Goal: Task Accomplishment & Management: Manage account settings

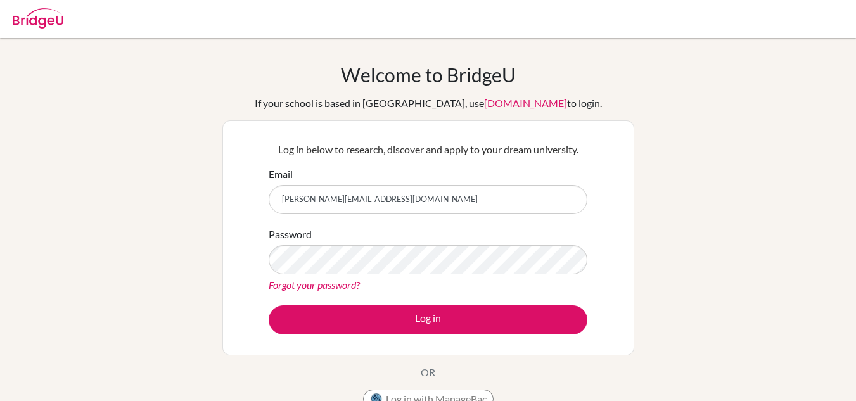
type input "[PERSON_NAME][EMAIL_ADDRESS][DOMAIN_NAME]"
click at [269, 306] on button "Log in" at bounding box center [428, 320] width 319 height 29
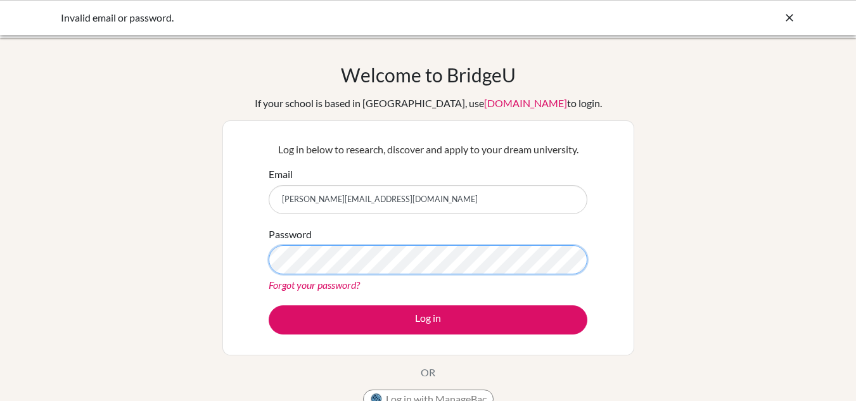
click at [269, 306] on button "Log in" at bounding box center [428, 320] width 319 height 29
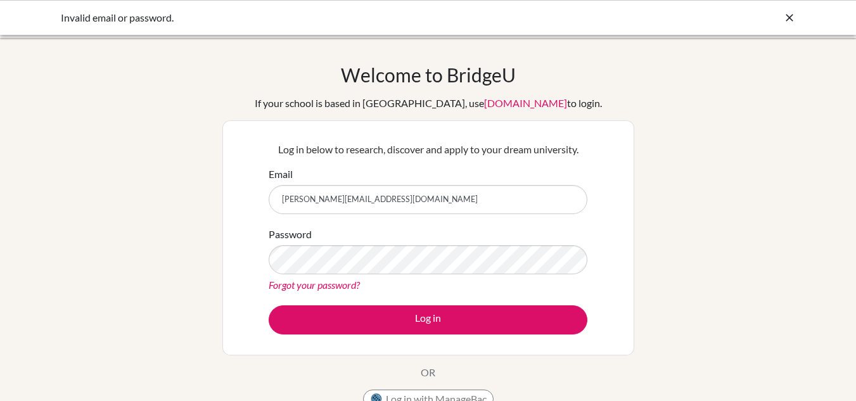
drag, startPoint x: 368, startPoint y: 204, endPoint x: 245, endPoint y: 205, distance: 122.3
click at [245, 205] on div "Log in below to research, discover and apply to your dream university. Email co…" at bounding box center [428, 237] width 412 height 235
click at [372, 196] on input "[PERSON_NAME][EMAIL_ADDRESS][DOMAIN_NAME]" at bounding box center [428, 199] width 319 height 29
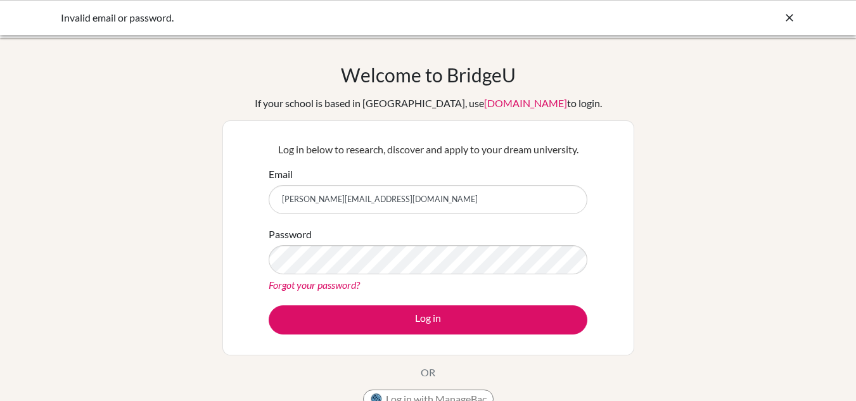
click at [372, 196] on input "[PERSON_NAME][EMAIL_ADDRESS][DOMAIN_NAME]" at bounding box center [428, 199] width 319 height 29
click at [290, 160] on div "Log in below to research, discover and apply to your dream university. Email co…" at bounding box center [428, 238] width 335 height 209
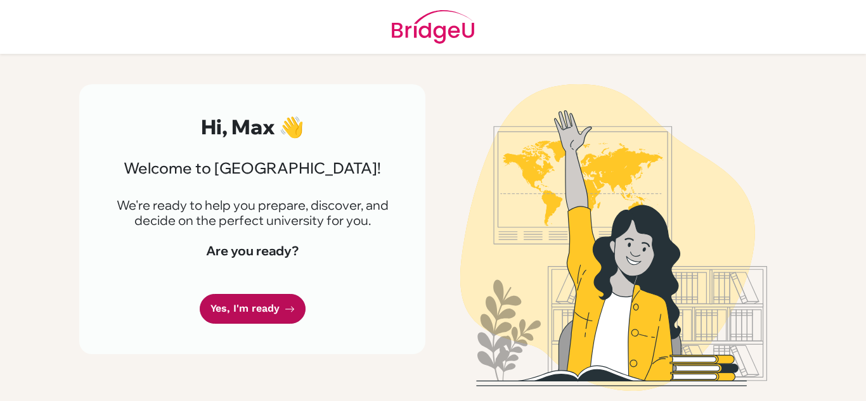
click at [256, 313] on link "Yes, I'm ready" at bounding box center [253, 309] width 106 height 30
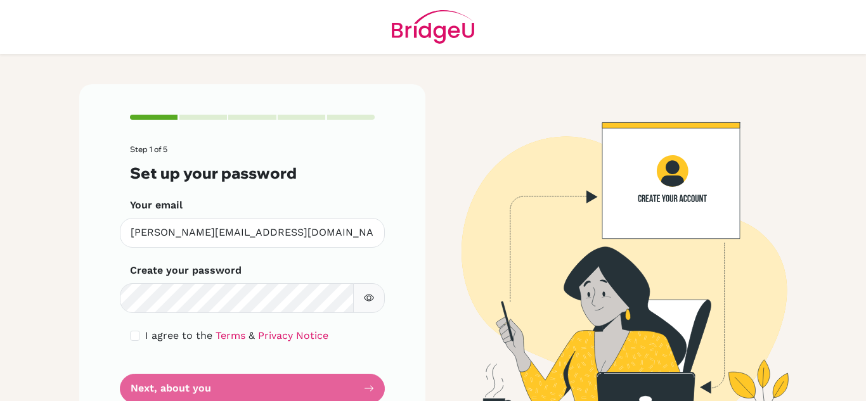
click at [374, 299] on button "button" at bounding box center [369, 298] width 32 height 30
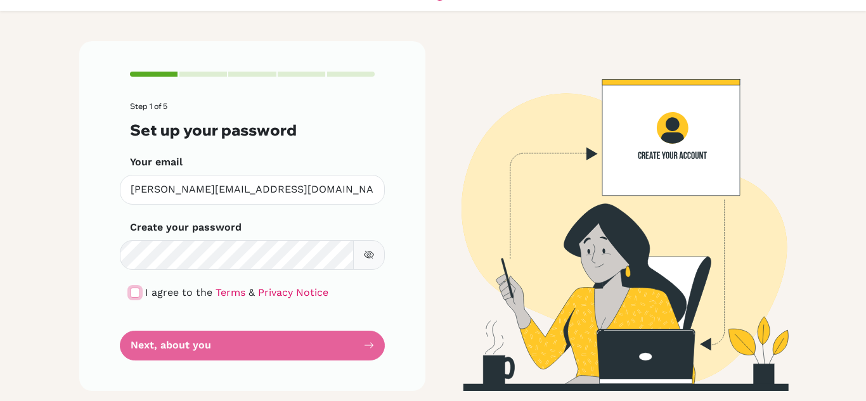
click at [130, 293] on input "checkbox" at bounding box center [135, 293] width 10 height 10
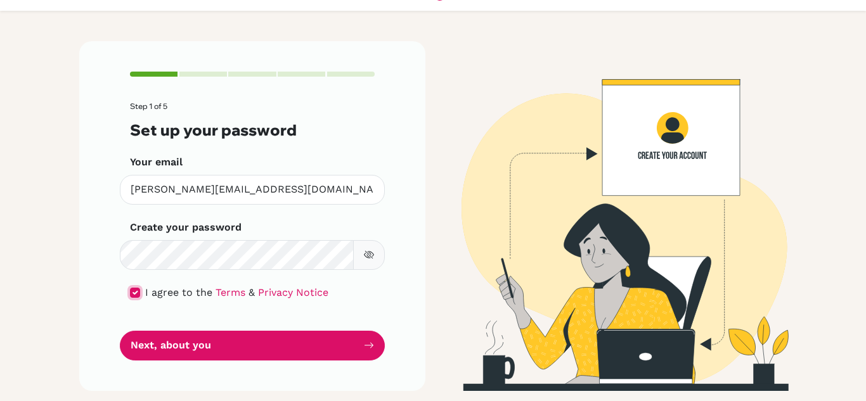
click at [130, 293] on input "checkbox" at bounding box center [135, 293] width 10 height 10
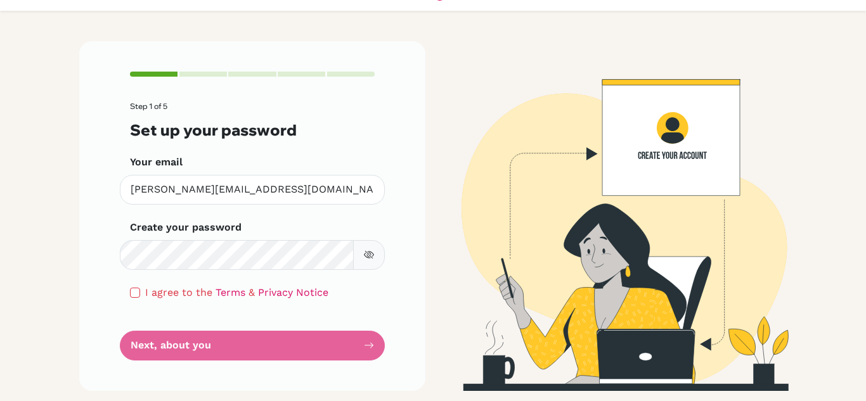
click at [124, 293] on div "Step 1 of 5 Set up your password Your email [PERSON_NAME][EMAIL_ADDRESS][DOMAIN…" at bounding box center [252, 215] width 346 height 349
click at [130, 293] on input "checkbox" at bounding box center [135, 293] width 10 height 10
checkbox input "true"
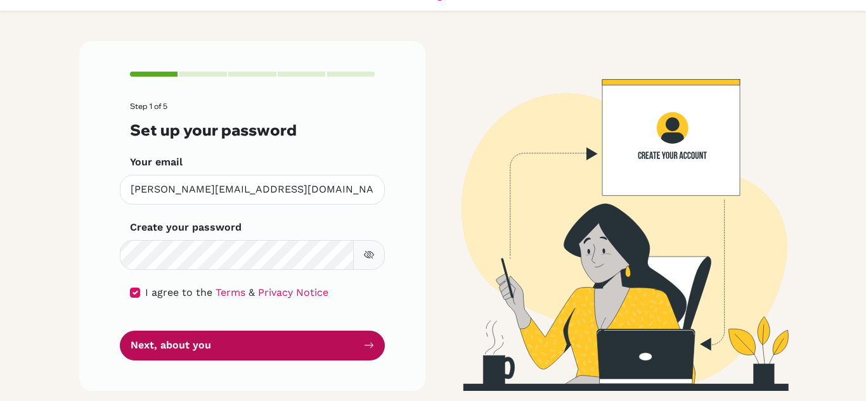
click at [176, 346] on button "Next, about you" at bounding box center [252, 346] width 265 height 30
